Goal: Task Accomplishment & Management: Complete application form

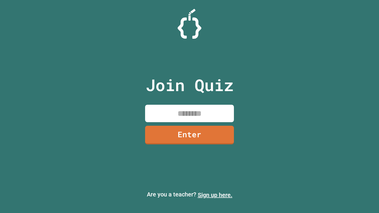
click at [215, 195] on link "Sign up here." at bounding box center [215, 194] width 35 height 7
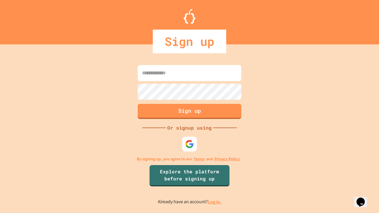
click at [215, 202] on link "Log in." at bounding box center [215, 202] width 14 height 6
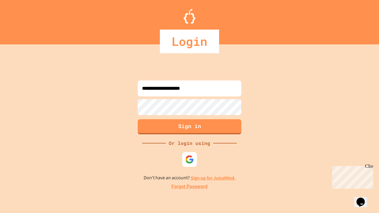
type input "**********"
